Goal: Navigation & Orientation: Find specific page/section

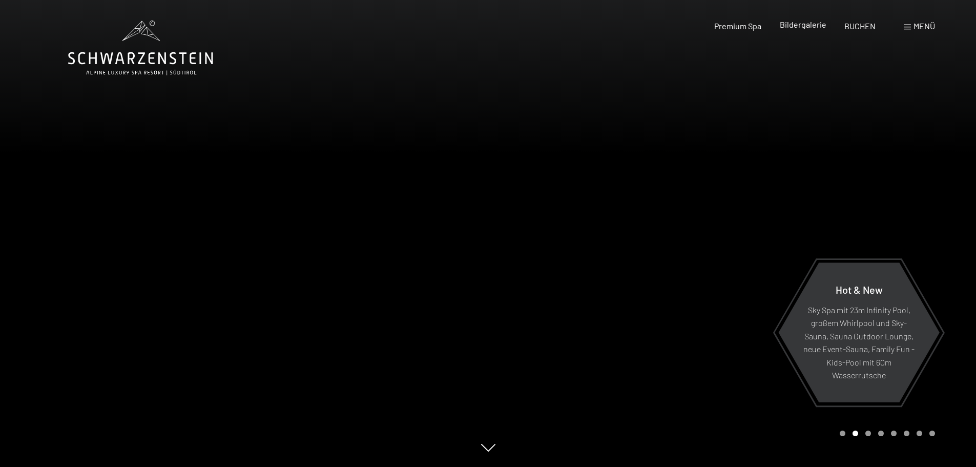
click at [814, 28] on span "Bildergalerie" at bounding box center [803, 24] width 47 height 10
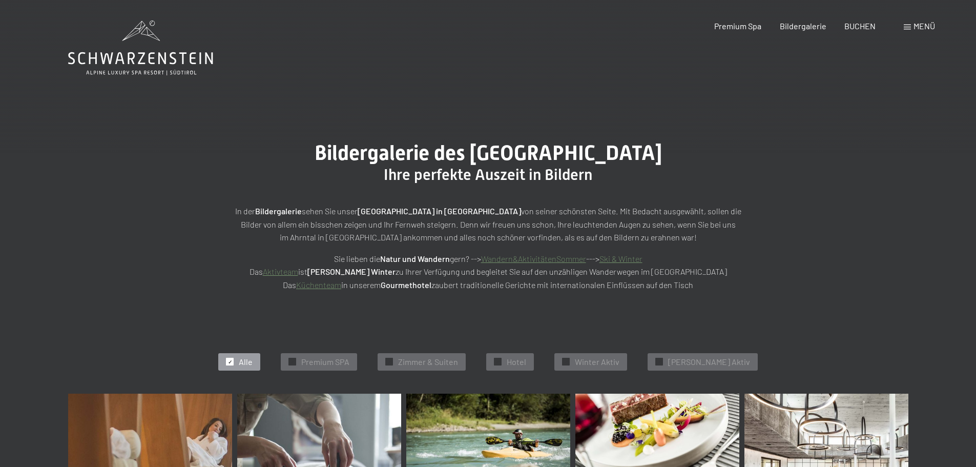
drag, startPoint x: 174, startPoint y: 59, endPoint x: 182, endPoint y: 59, distance: 8.2
click at [174, 59] on icon at bounding box center [140, 47] width 145 height 55
click at [925, 26] on span "Menü" at bounding box center [925, 26] width 22 height 10
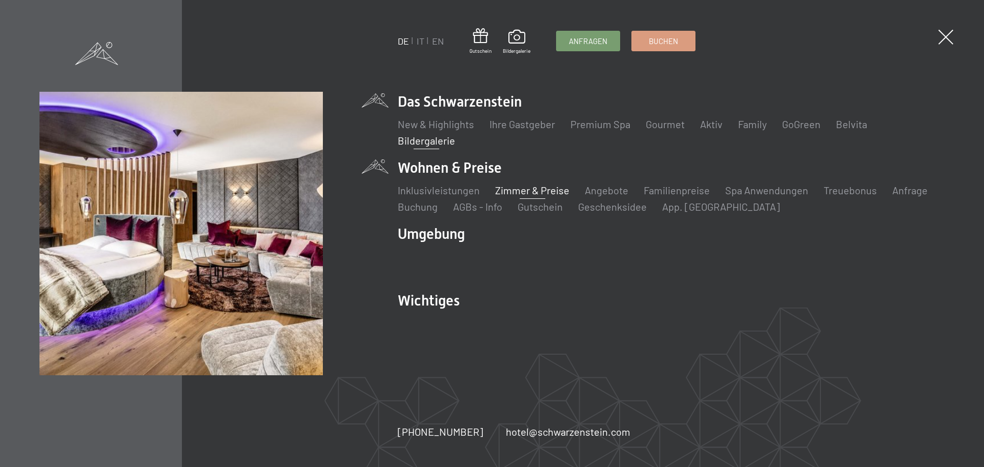
click at [520, 194] on link "Zimmer & Preise" at bounding box center [532, 190] width 74 height 12
click at [549, 189] on link "Zimmer & Preise" at bounding box center [532, 190] width 74 height 12
click at [548, 185] on link "Zimmer & Preise" at bounding box center [532, 190] width 74 height 12
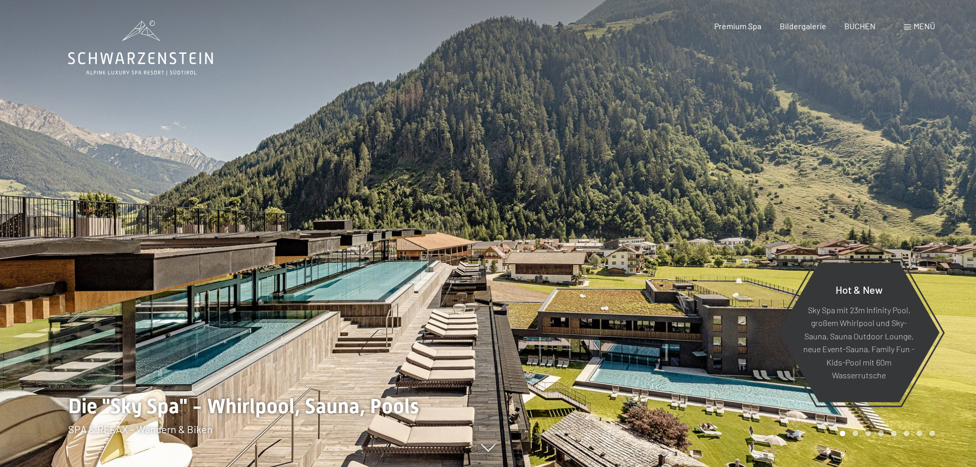
click at [906, 24] on div "Menü" at bounding box center [919, 25] width 31 height 11
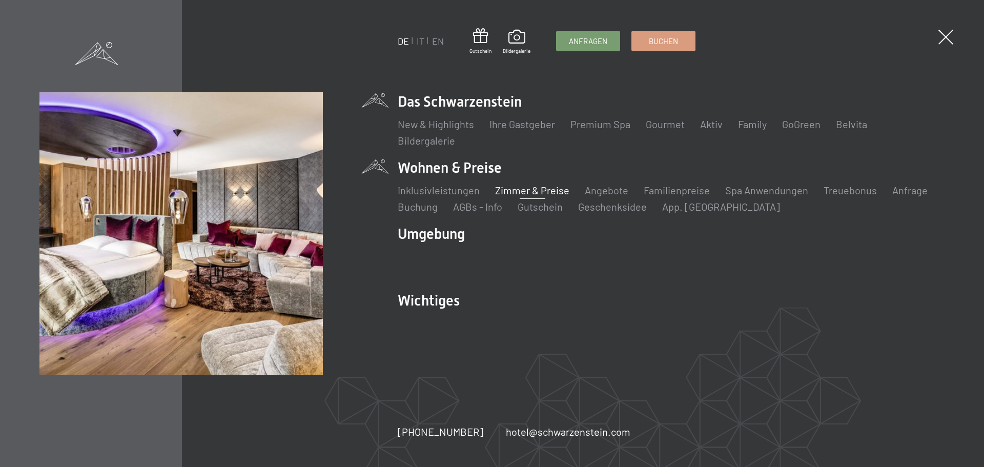
click at [541, 187] on link "Zimmer & Preise" at bounding box center [532, 190] width 74 height 12
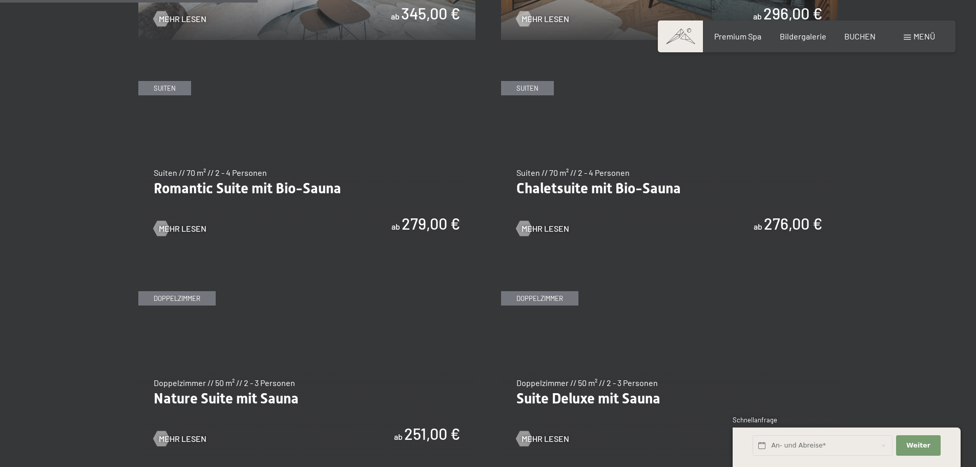
scroll to position [615, 0]
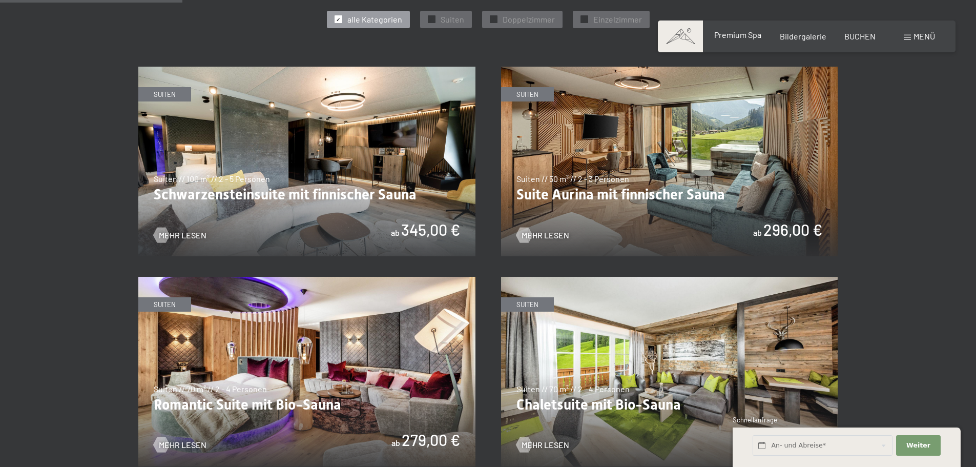
click at [747, 34] on span "Premium Spa" at bounding box center [737, 35] width 47 height 10
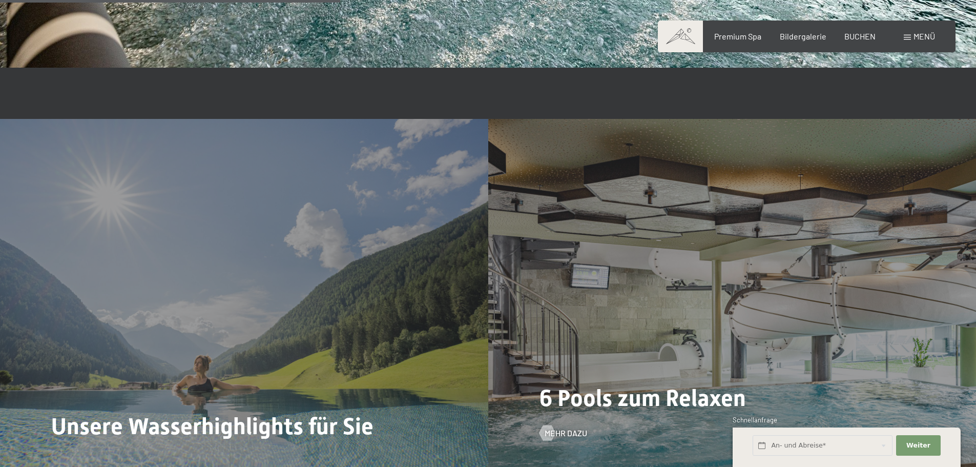
scroll to position [2811, 0]
